Goal: Task Accomplishment & Management: Complete application form

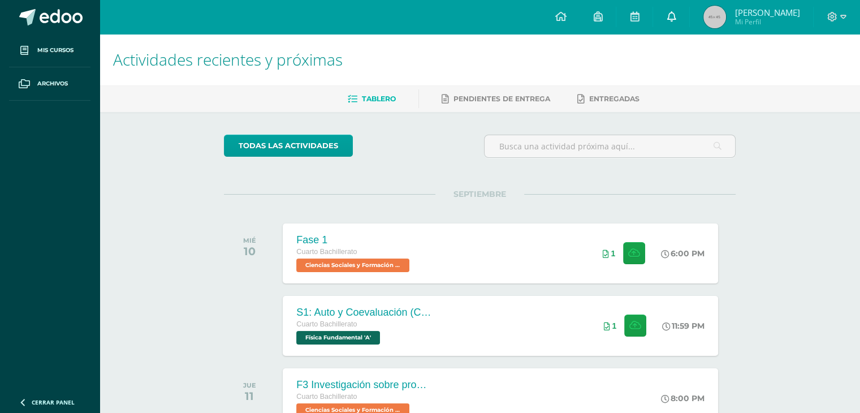
click at [671, 29] on link at bounding box center [671, 17] width 36 height 34
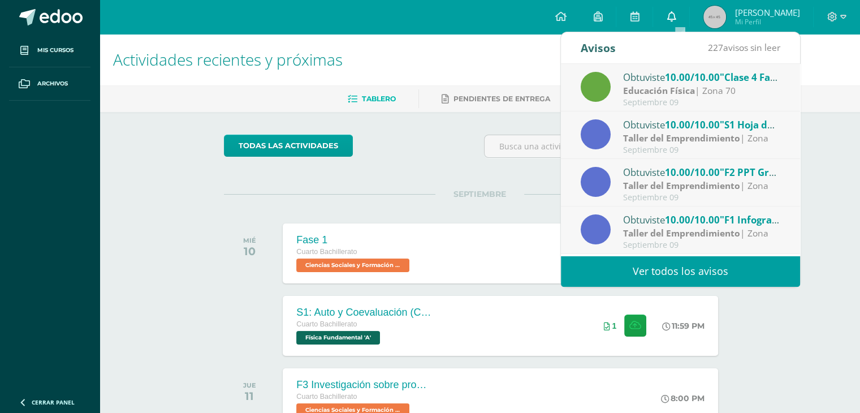
click at [675, 19] on link at bounding box center [671, 17] width 36 height 34
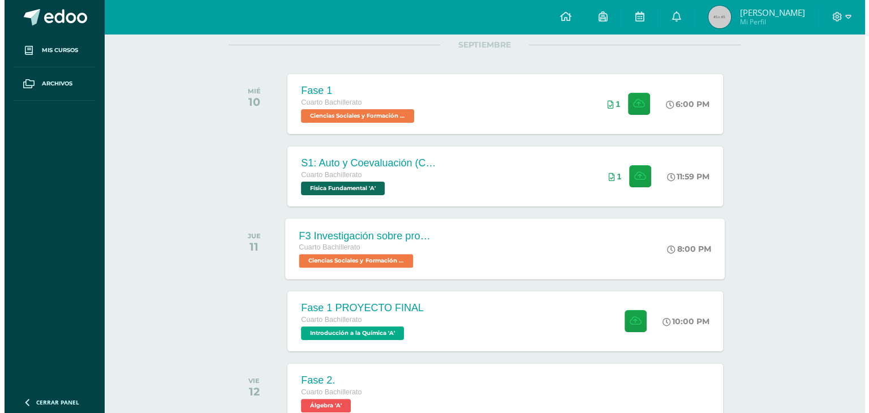
scroll to position [170, 0]
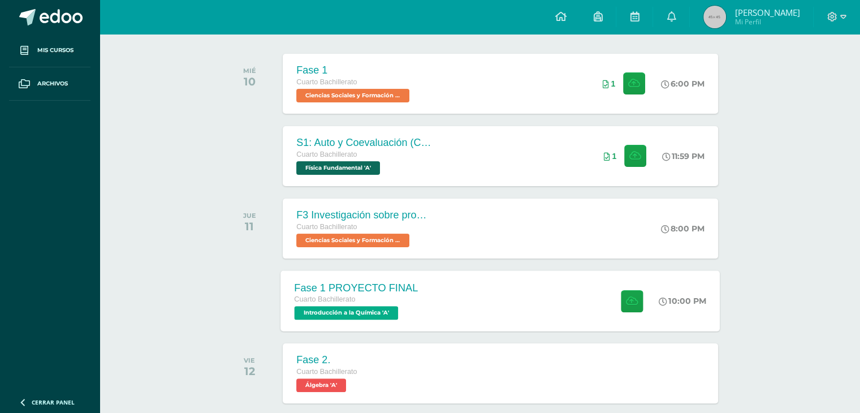
click at [328, 294] on div "Cuarto Bachillerato" at bounding box center [357, 300] width 124 height 12
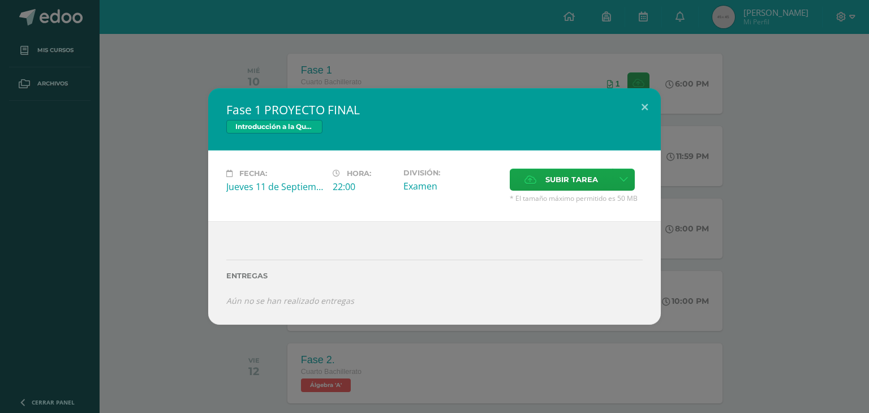
click at [190, 233] on div "Fase 1 PROYECTO FINAL Introducción a la Química Fecha: [DATE] Hora: 22:00 Divis…" at bounding box center [435, 206] width 860 height 236
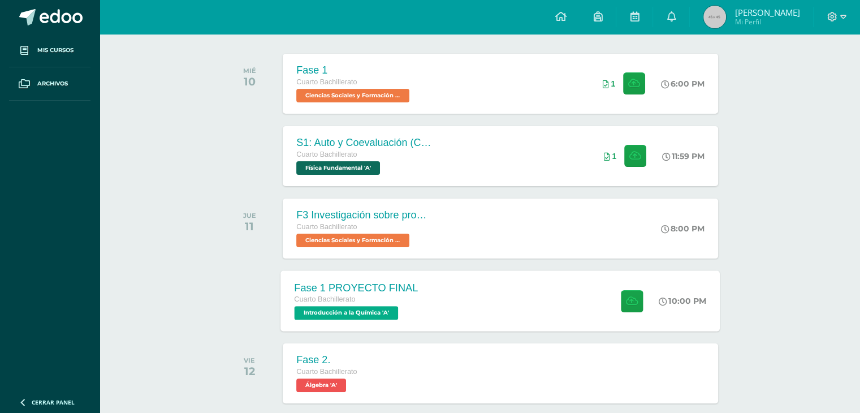
click at [369, 311] on span "Introducción a la Química 'A'" at bounding box center [347, 313] width 104 height 14
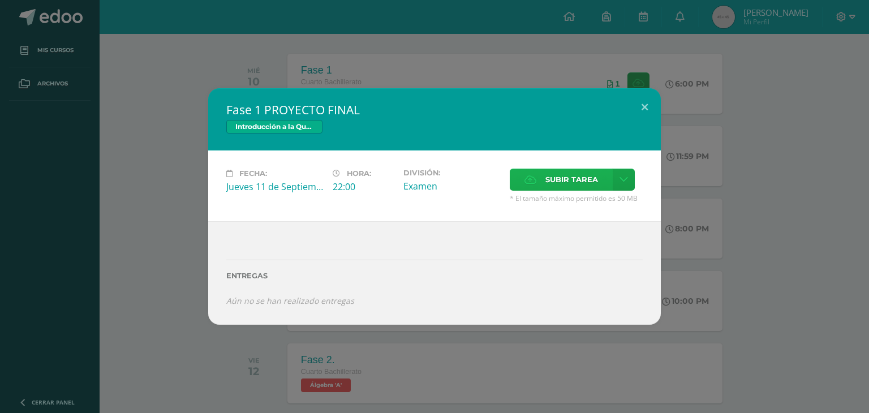
click at [534, 178] on icon at bounding box center [530, 179] width 12 height 7
click at [0, 0] on input "Subir tarea" at bounding box center [0, 0] width 0 height 0
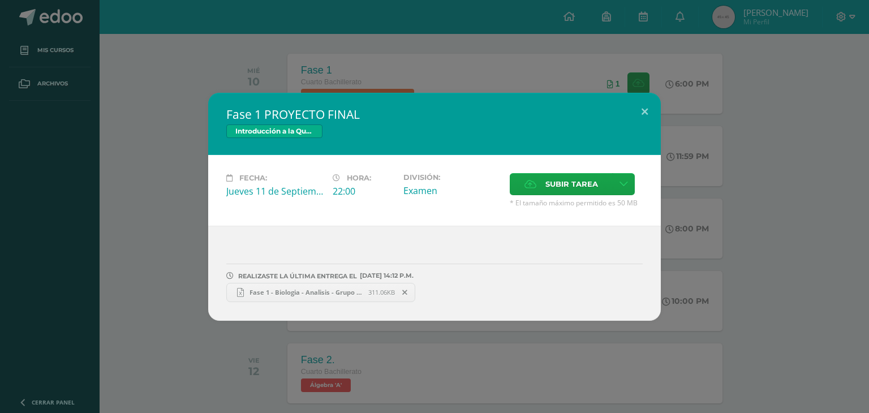
click at [407, 292] on icon at bounding box center [404, 293] width 5 height 8
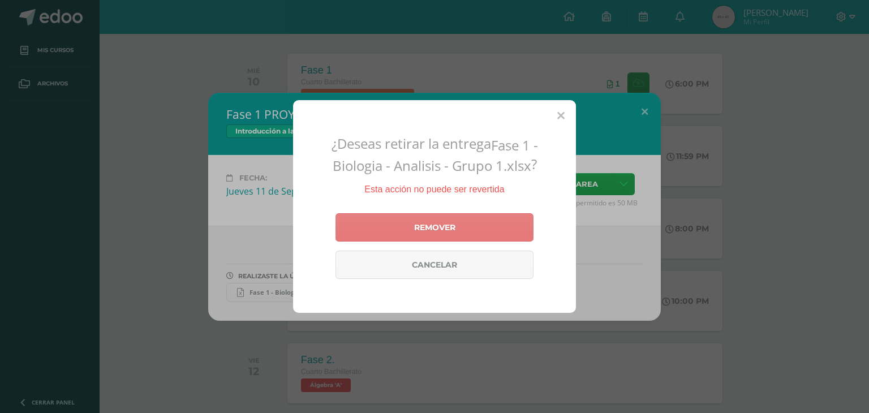
click at [420, 234] on link "Remover" at bounding box center [434, 227] width 198 height 28
